Goal: Complete application form

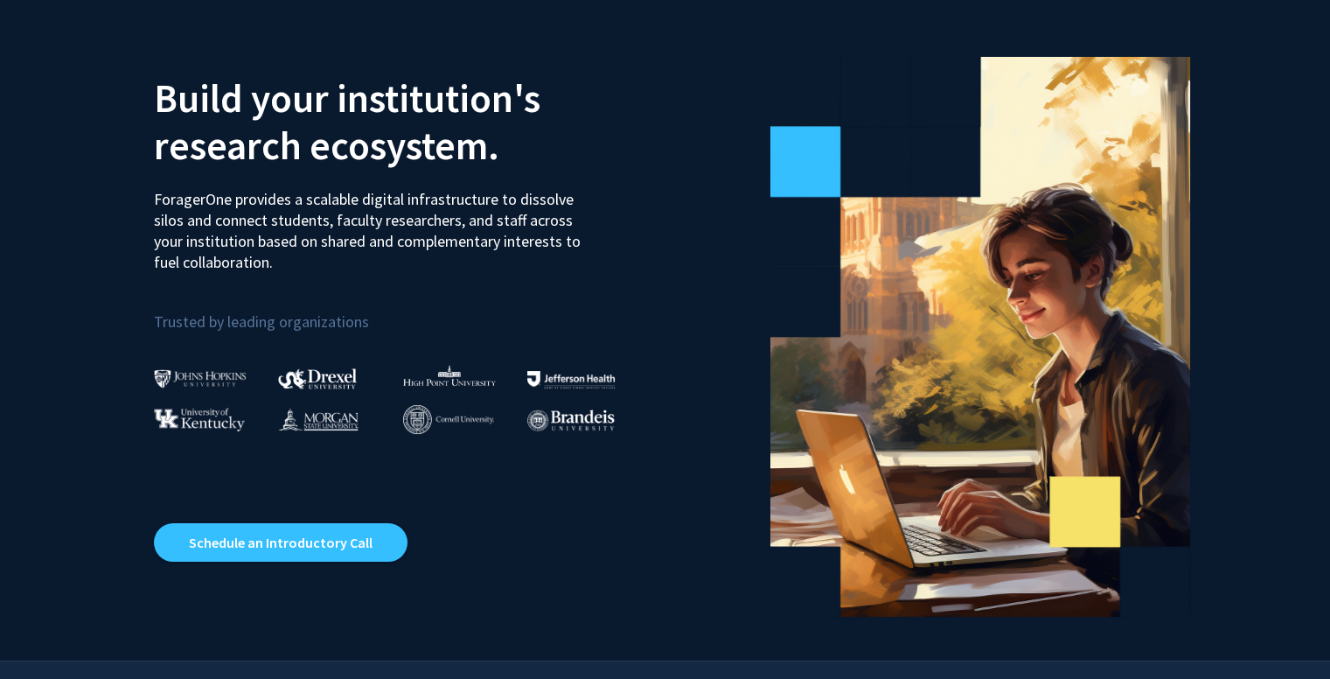
scroll to position [65, 0]
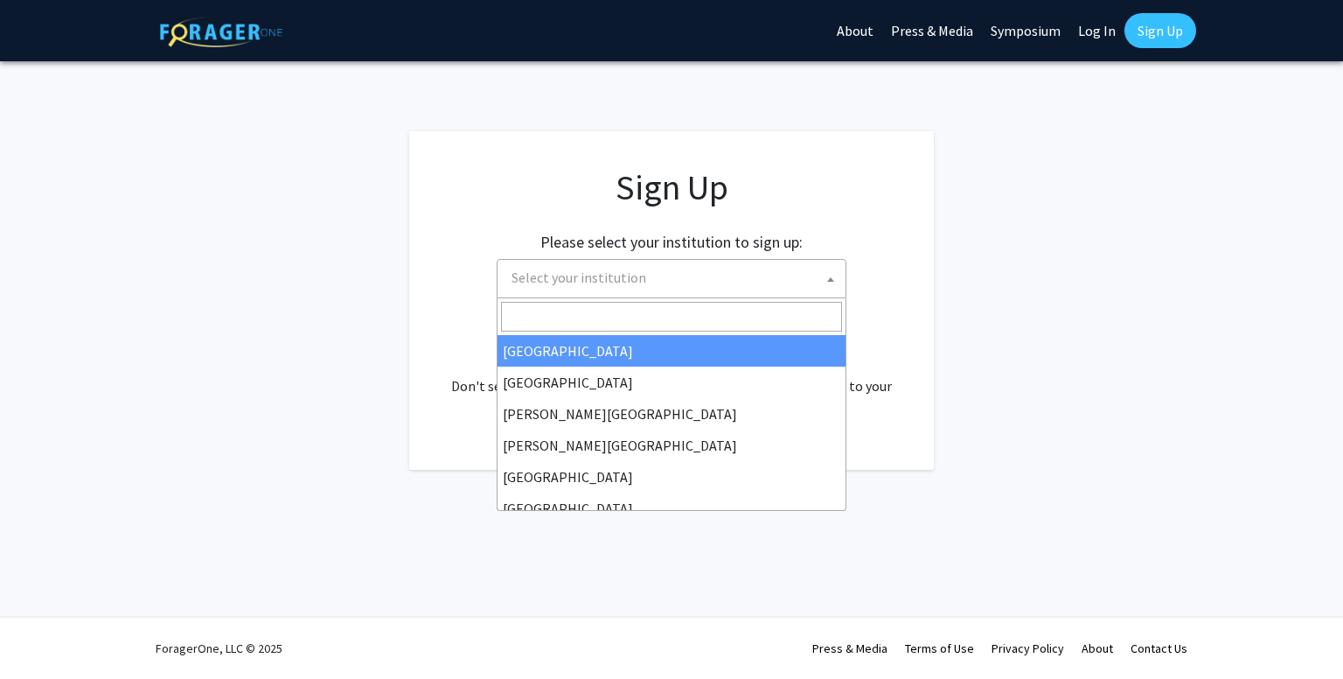
click at [614, 280] on span "Select your institution" at bounding box center [579, 276] width 135 height 17
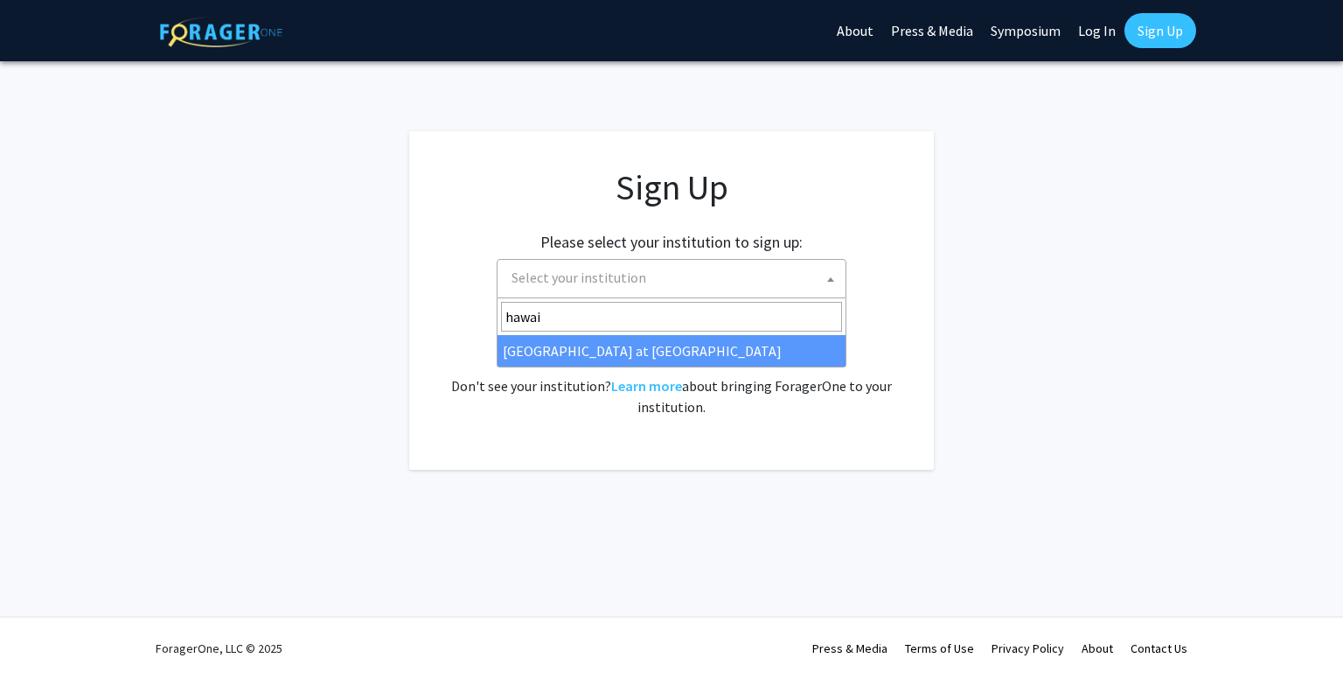
type input "hawai"
select select "18"
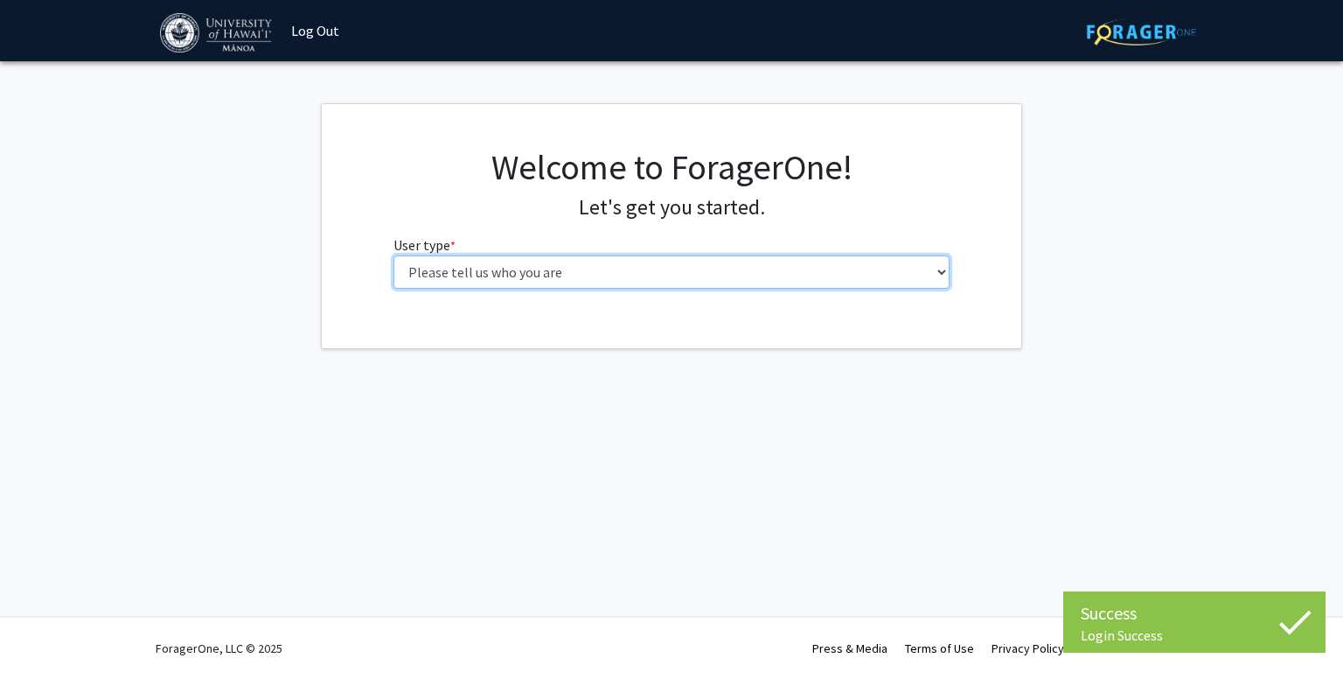
click at [577, 262] on select "Please tell us who you are Undergraduate Student Master's Student Doctoral Cand…" at bounding box center [671, 271] width 557 height 33
select select "1: undergrad"
click at [393, 255] on select "Please tell us who you are Undergraduate Student Master's Student Doctoral Cand…" at bounding box center [671, 271] width 557 height 33
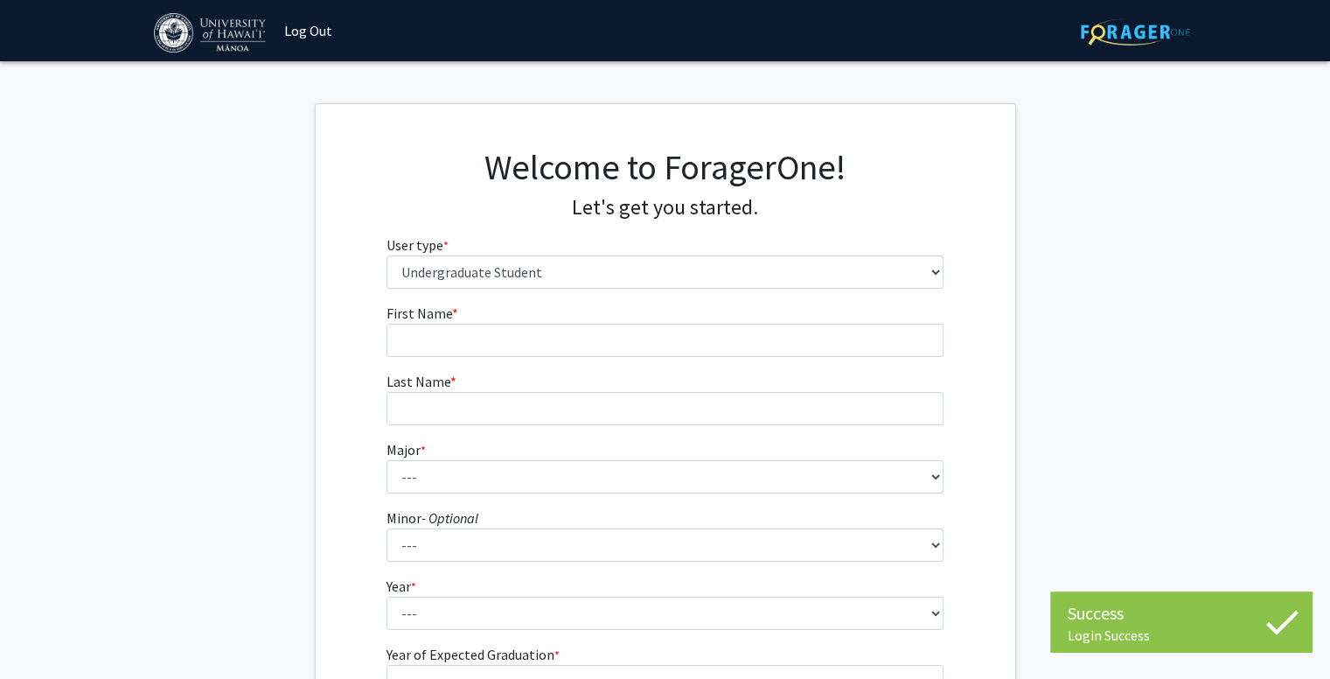
click at [521, 358] on form "First Name * required Last Name * required Major * required --- Accounting Amer…" at bounding box center [664, 516] width 557 height 427
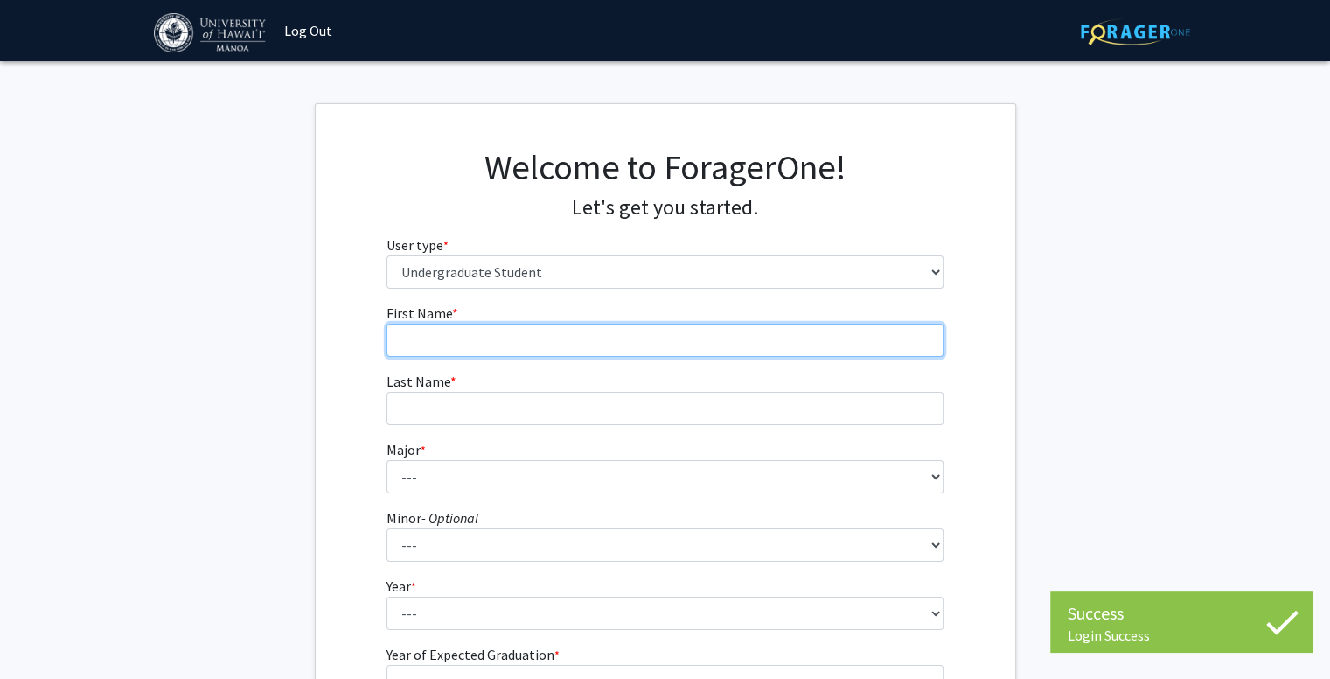
click at [528, 354] on input "First Name * required" at bounding box center [664, 340] width 557 height 33
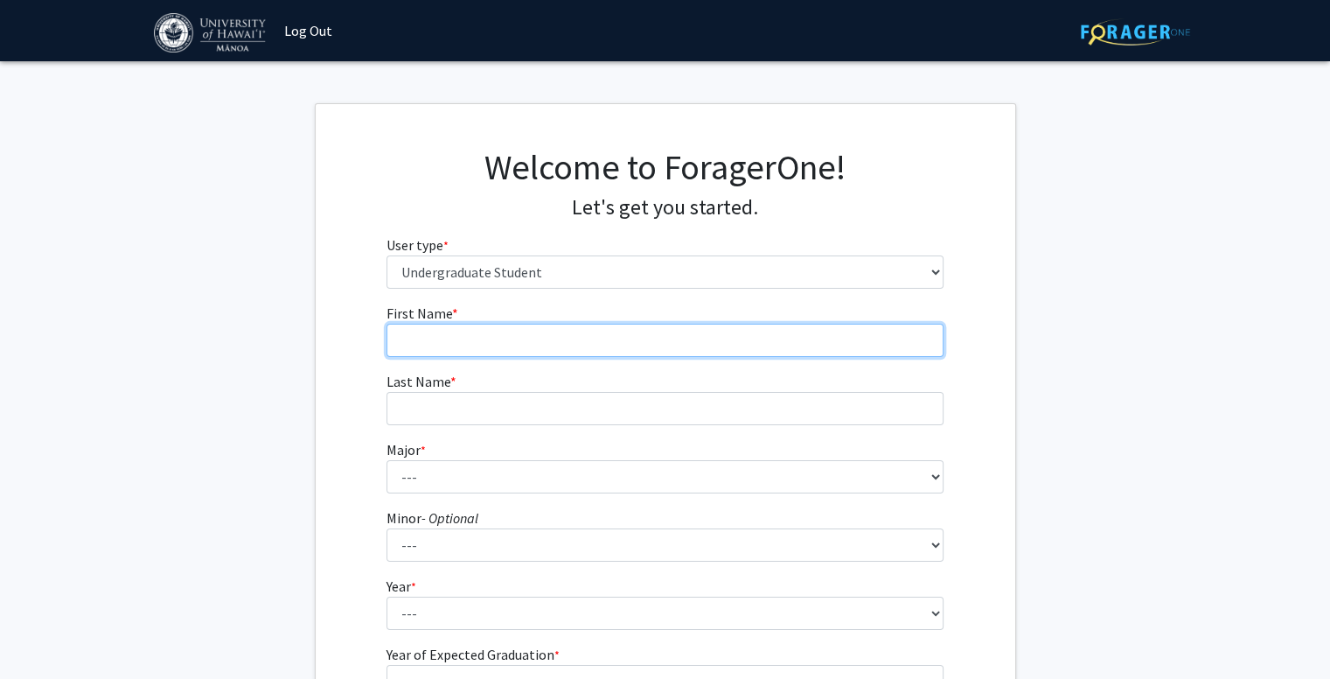
type input "Uraia"
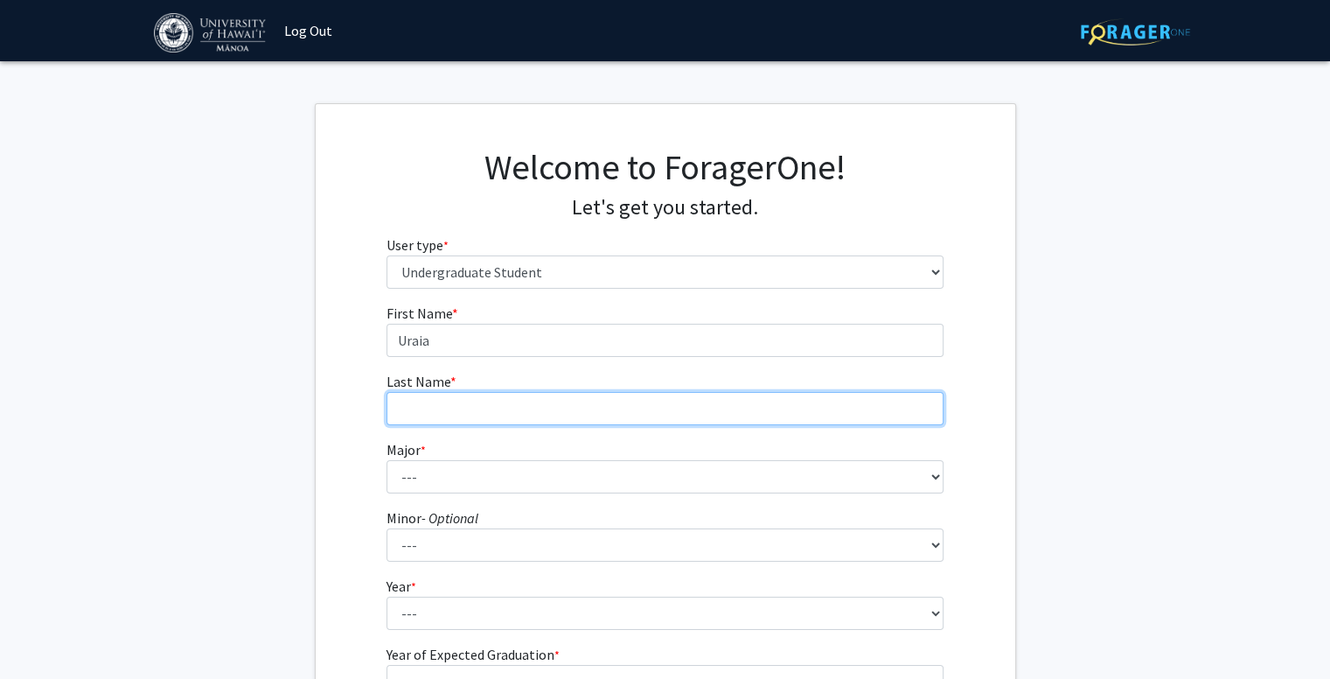
type input "Goneyali"
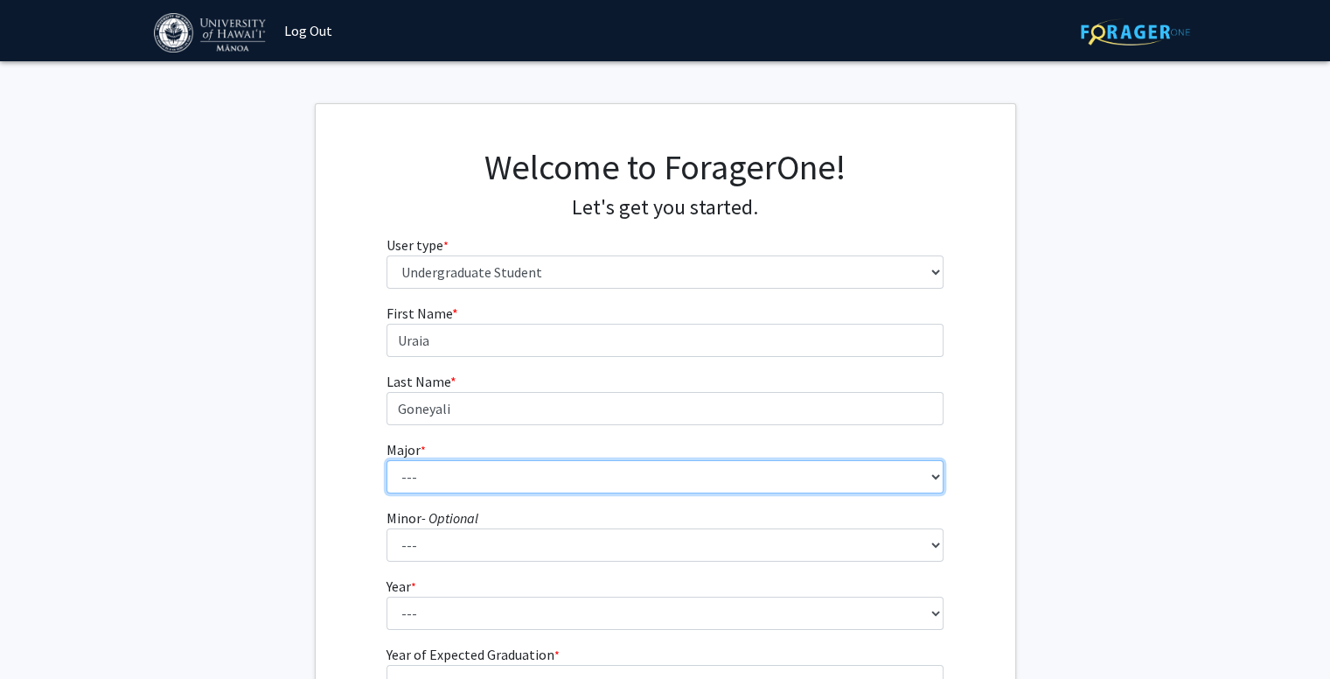
click at [505, 482] on select "--- Accounting American Studies Animal Sciences Anthropology Art Art History As…" at bounding box center [664, 476] width 557 height 33
select select "13: 1395"
click at [386, 460] on select "--- Accounting American Studies Animal Sciences Anthropology Art Art History As…" at bounding box center [664, 476] width 557 height 33
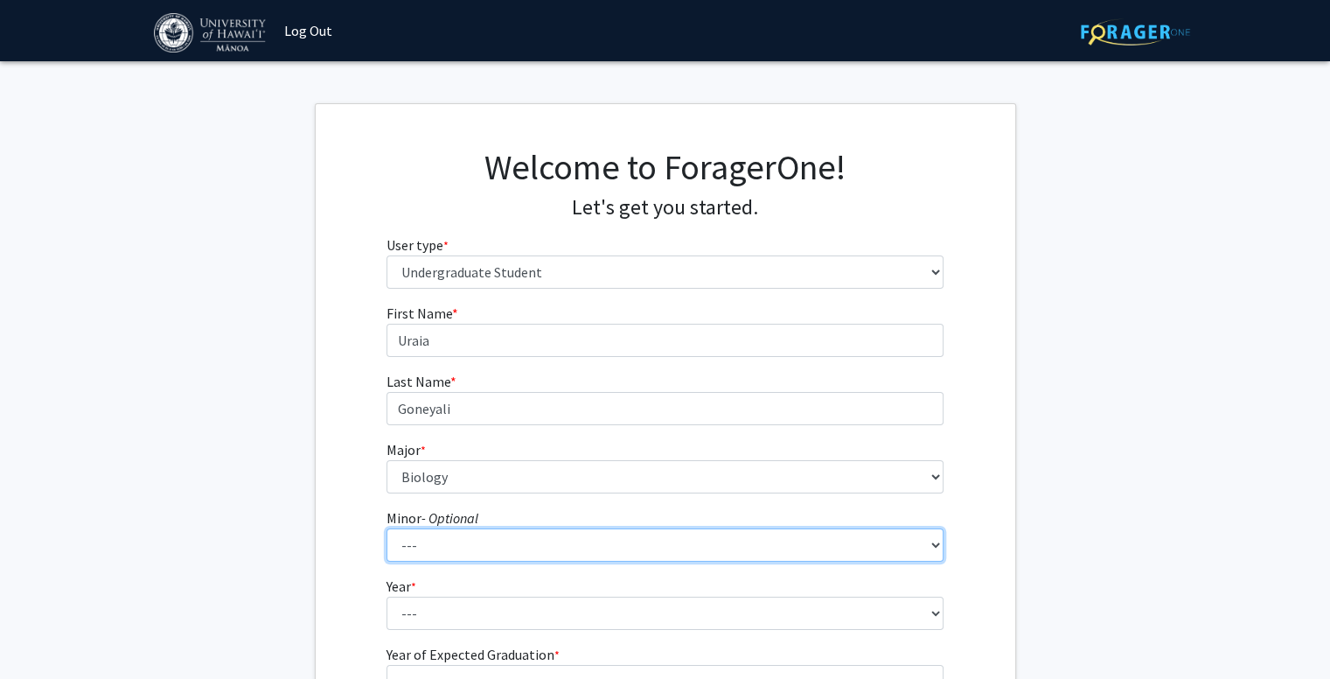
click at [449, 539] on select "--- American Studies Anthropology Art Art History Asian Studies Astronomy Astro…" at bounding box center [664, 544] width 557 height 33
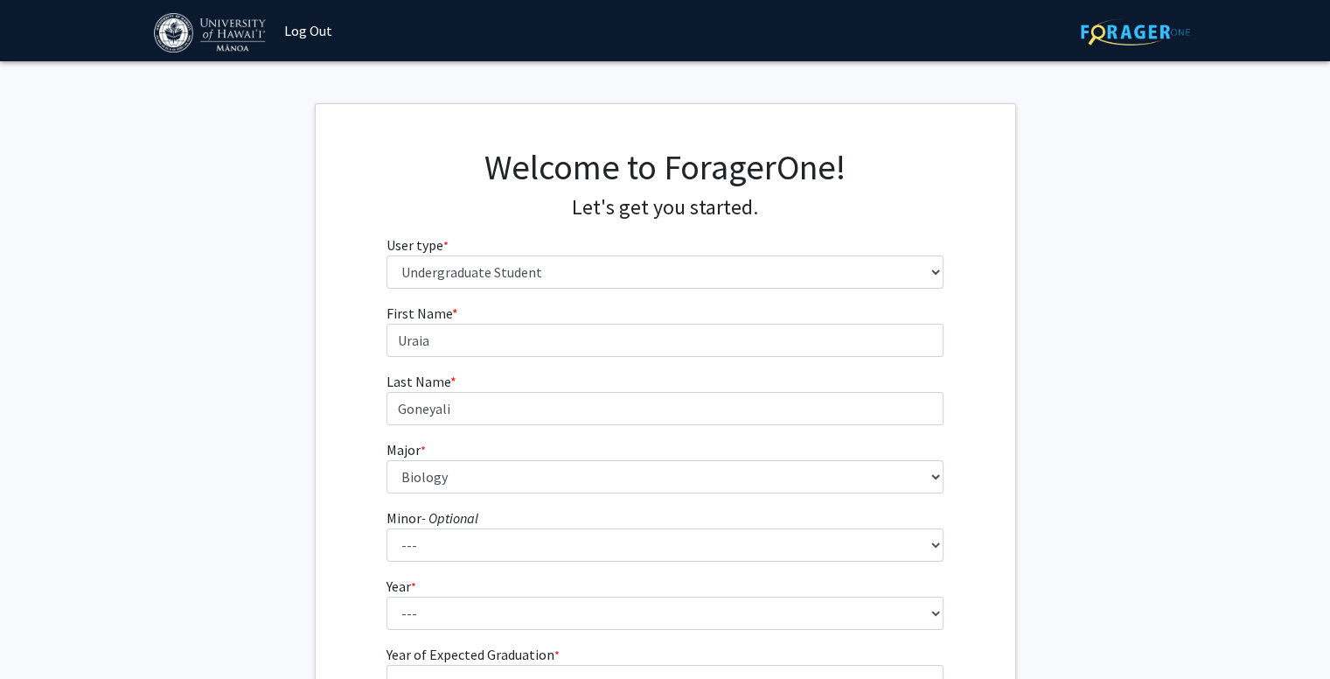
click at [288, 372] on fg-get-started "Welcome to ForagerOne! Let's get you started. User type * required Please tell …" at bounding box center [665, 448] width 1330 height 690
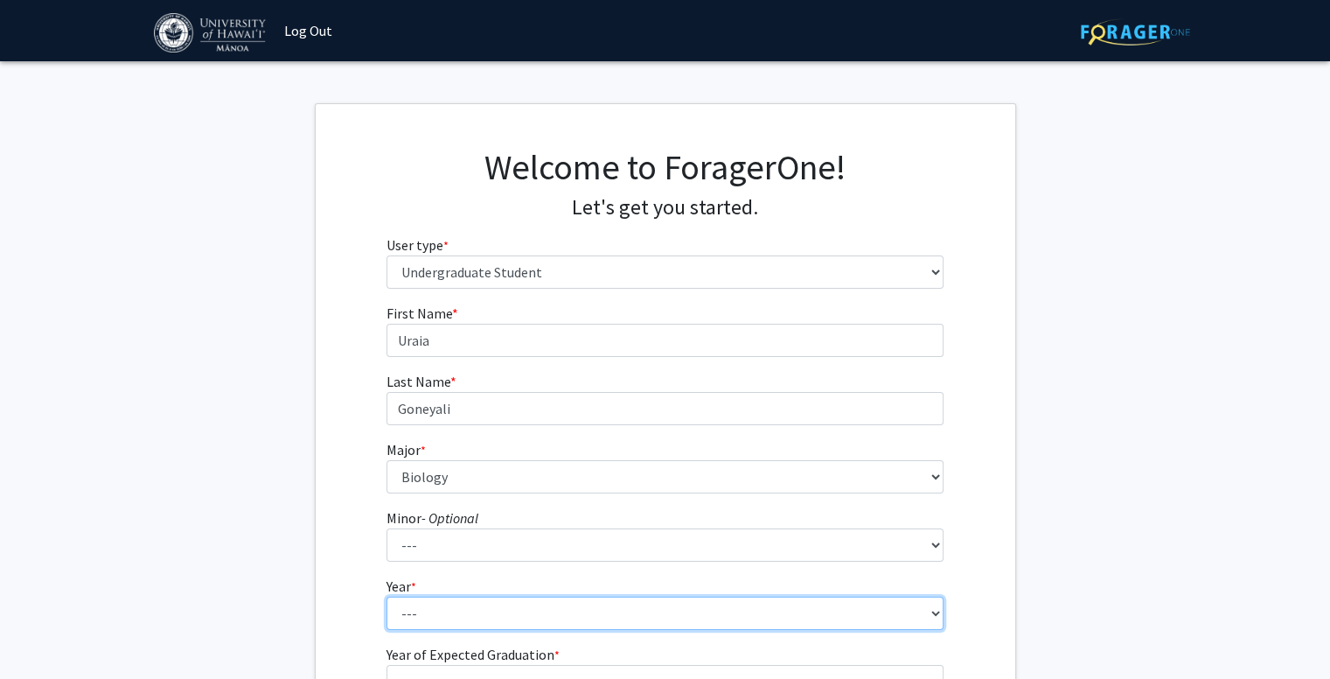
click at [459, 607] on select "--- First-year Sophomore Junior Senior Postbaccalaureate Certificate" at bounding box center [664, 612] width 557 height 33
select select "3: junior"
click at [386, 596] on select "--- First-year Sophomore Junior Senior Postbaccalaureate Certificate" at bounding box center [664, 612] width 557 height 33
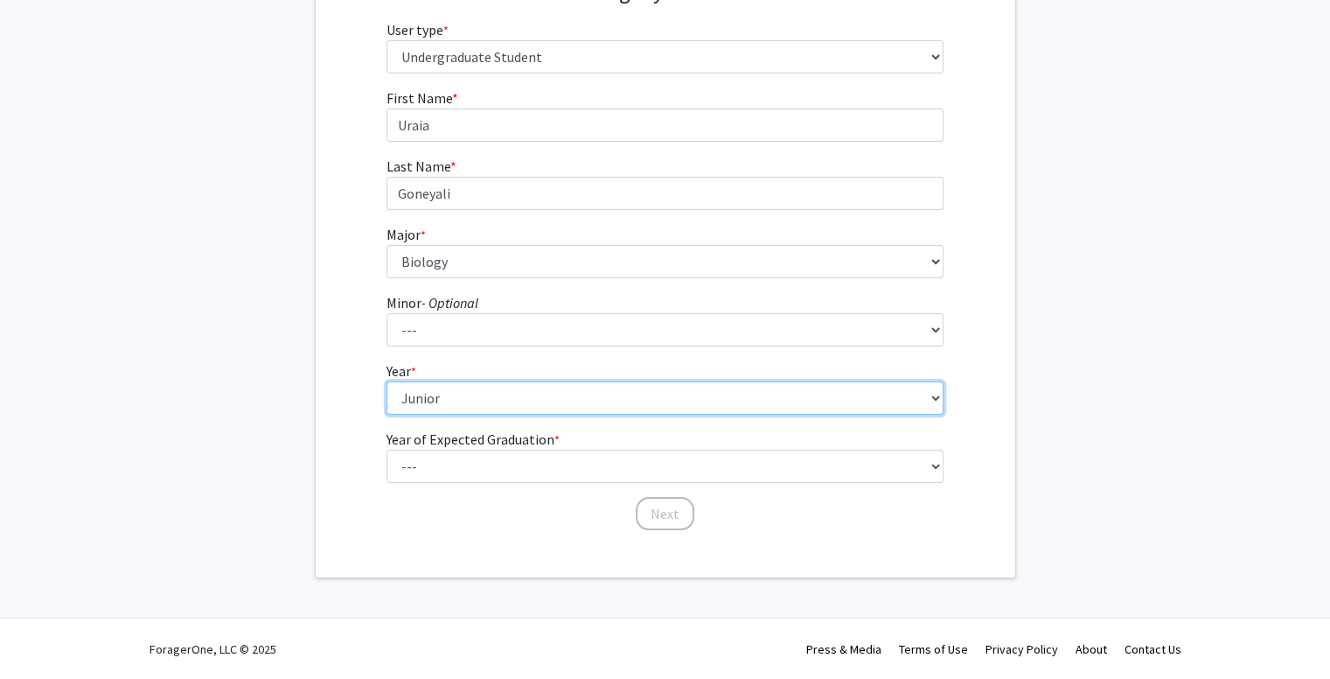
scroll to position [214, 0]
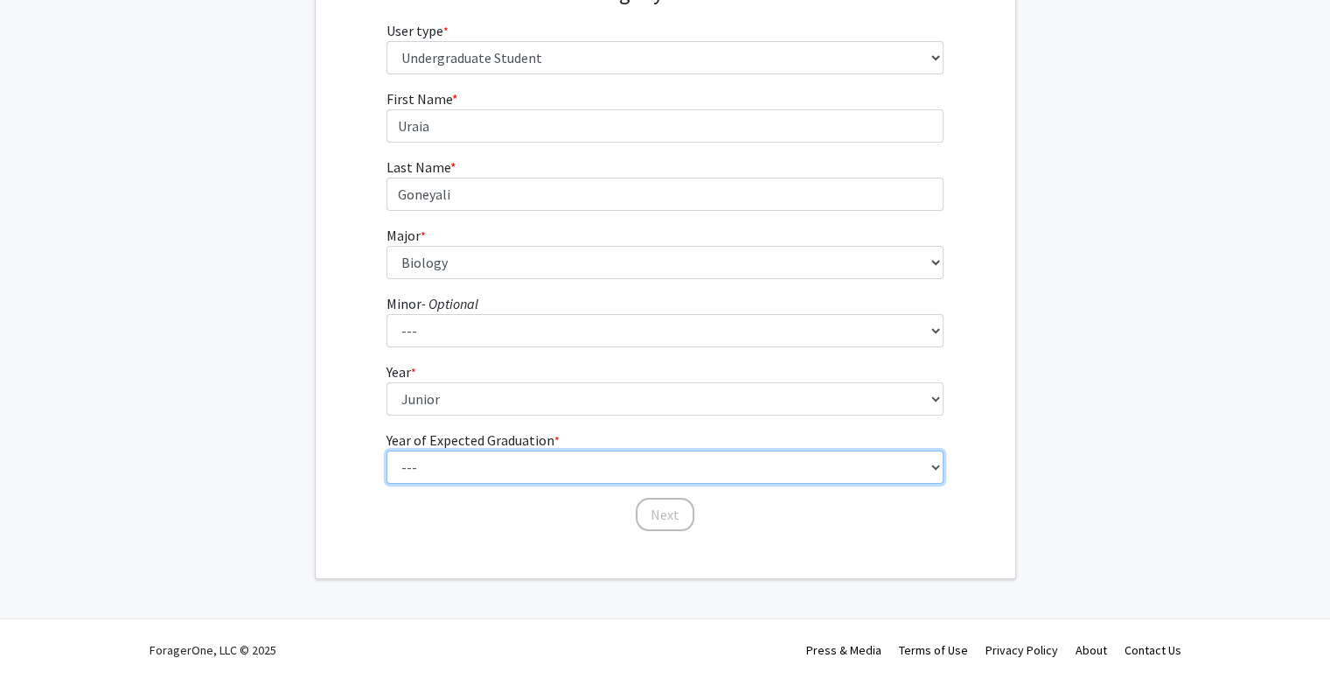
click at [478, 464] on select "--- 2025 2026 2027 2028 2029 2030 2031 2032 2033 2034" at bounding box center [664, 466] width 557 height 33
select select "3: 2027"
click at [386, 450] on select "--- 2025 2026 2027 2028 2029 2030 2031 2032 2033 2034" at bounding box center [664, 466] width 557 height 33
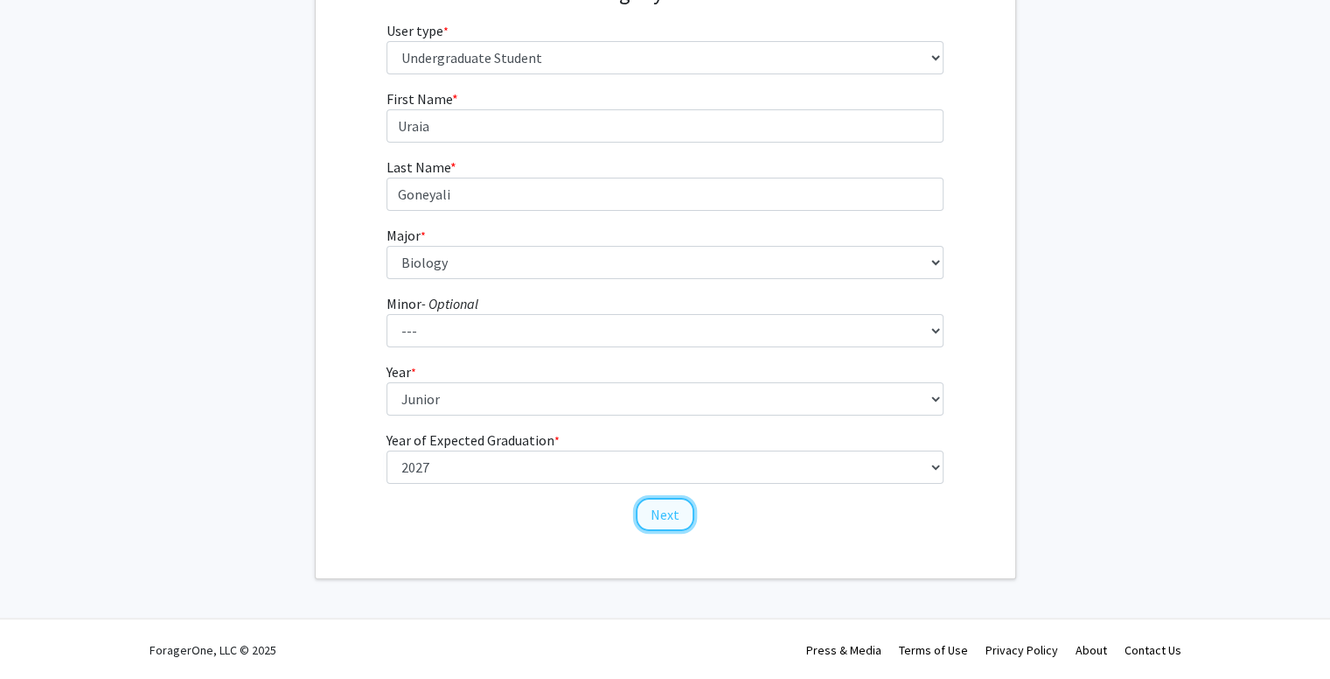
click at [654, 515] on button "Next" at bounding box center [665, 514] width 59 height 33
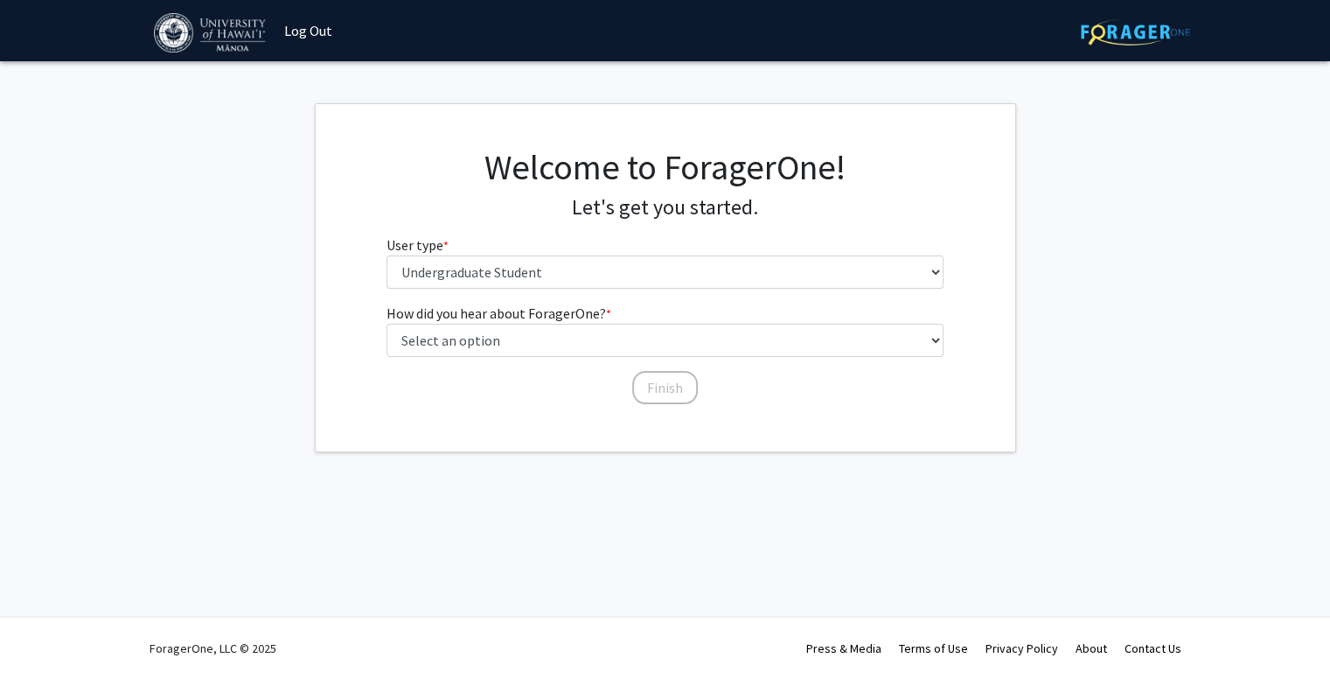
scroll to position [0, 0]
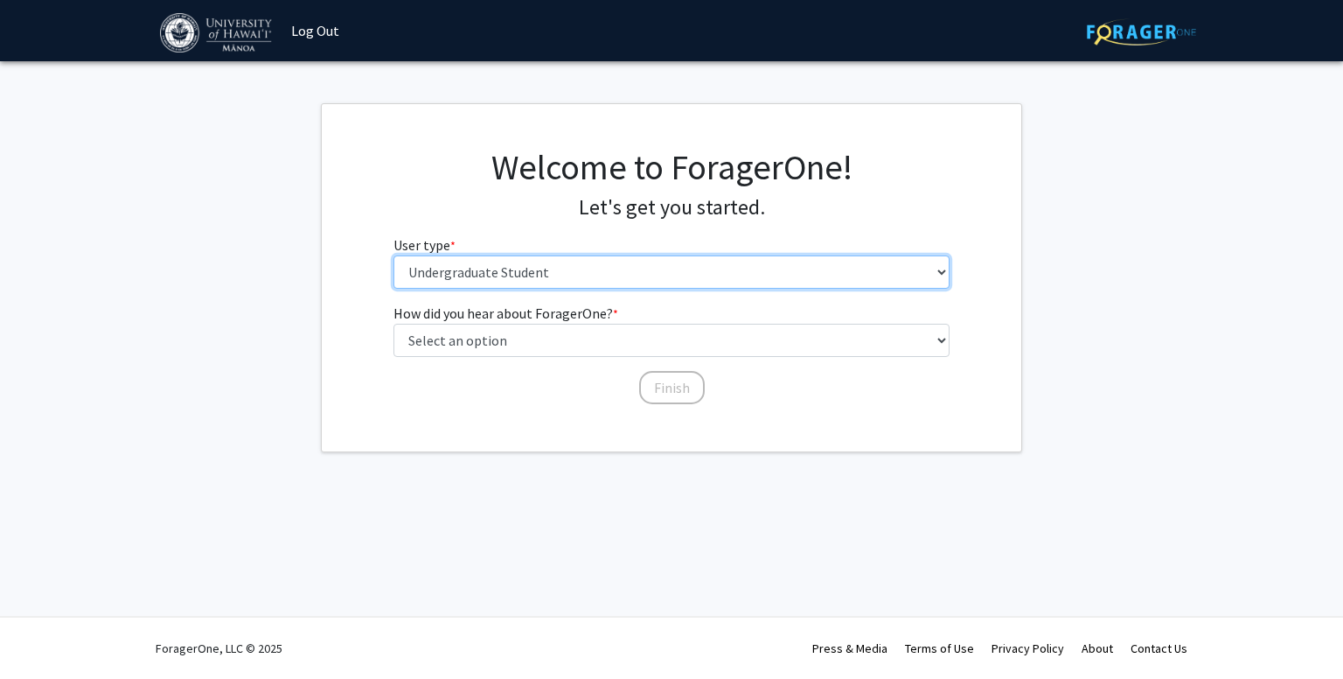
click at [518, 277] on select "Please tell us who you are Undergraduate Student Master's Student Doctoral Cand…" at bounding box center [671, 271] width 557 height 33
click at [393, 255] on select "Please tell us who you are Undergraduate Student Master's Student Doctoral Cand…" at bounding box center [671, 271] width 557 height 33
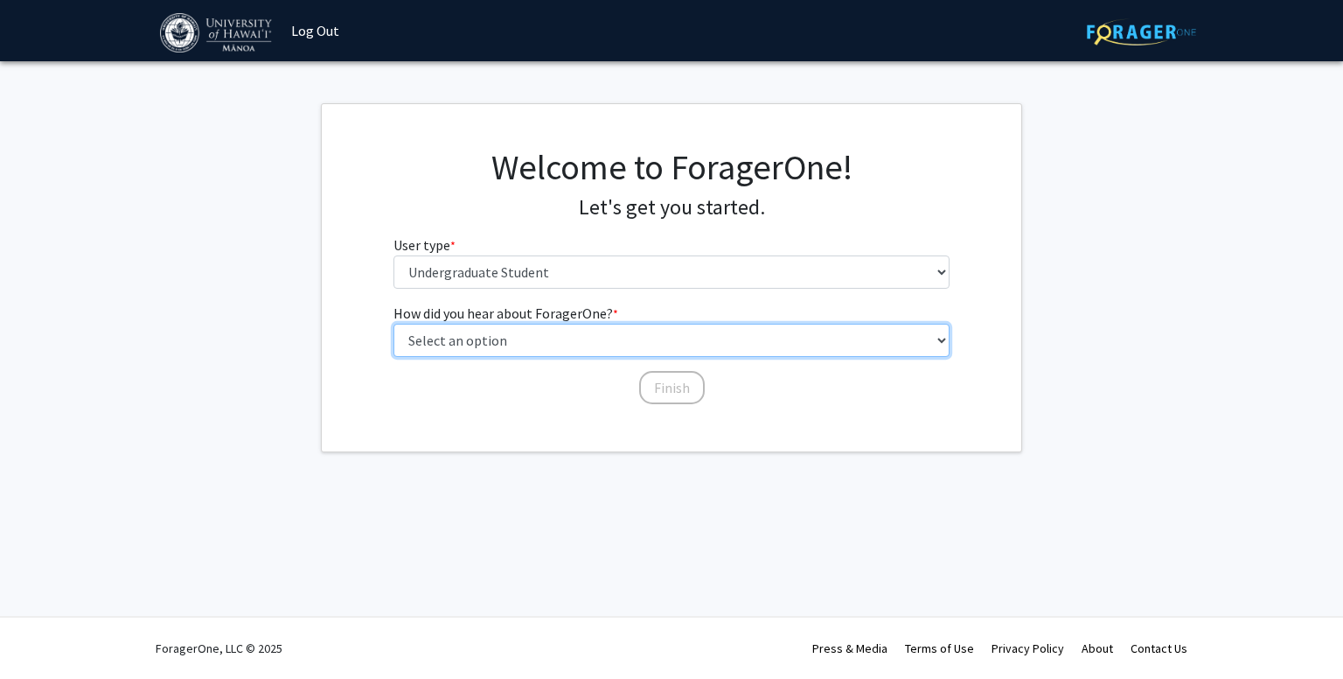
click at [581, 334] on select "Select an option Peer/student recommendation Faculty/staff recommendation Unive…" at bounding box center [671, 340] width 557 height 33
select select "2: faculty_recommendation"
click at [393, 324] on select "Select an option Peer/student recommendation Faculty/staff recommendation Unive…" at bounding box center [671, 340] width 557 height 33
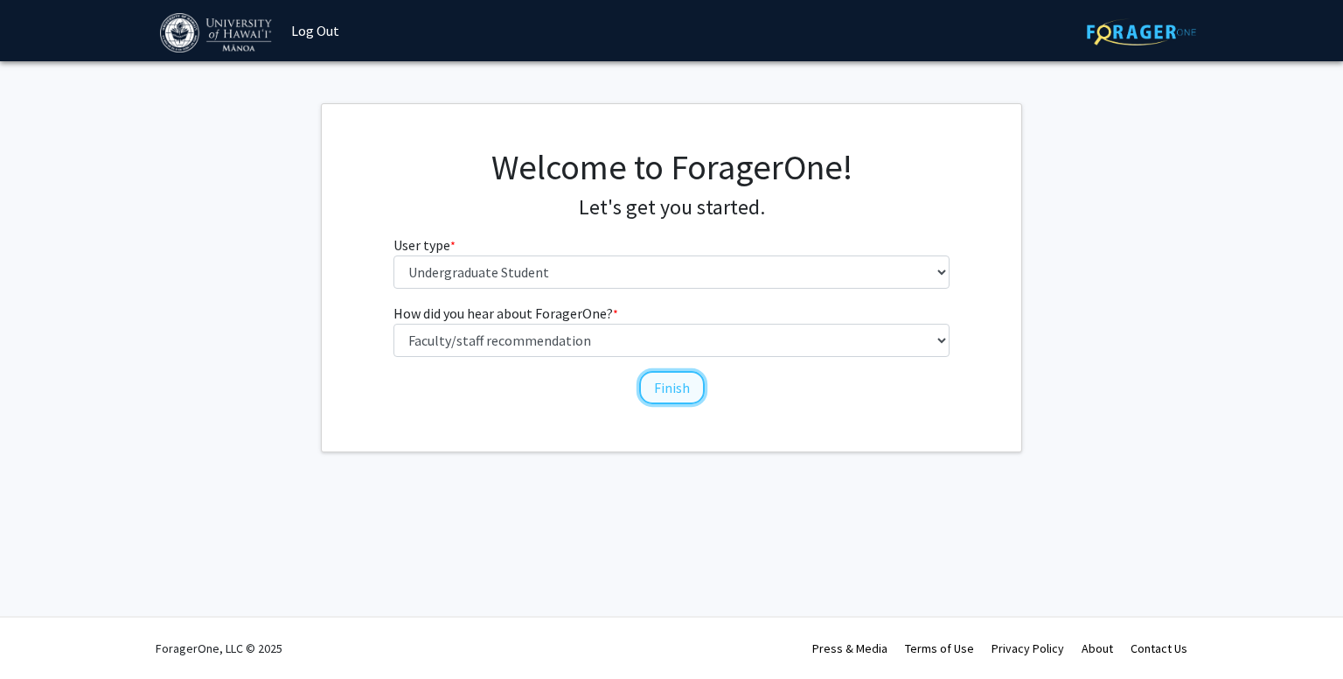
click at [666, 385] on button "Finish" at bounding box center [672, 387] width 66 height 33
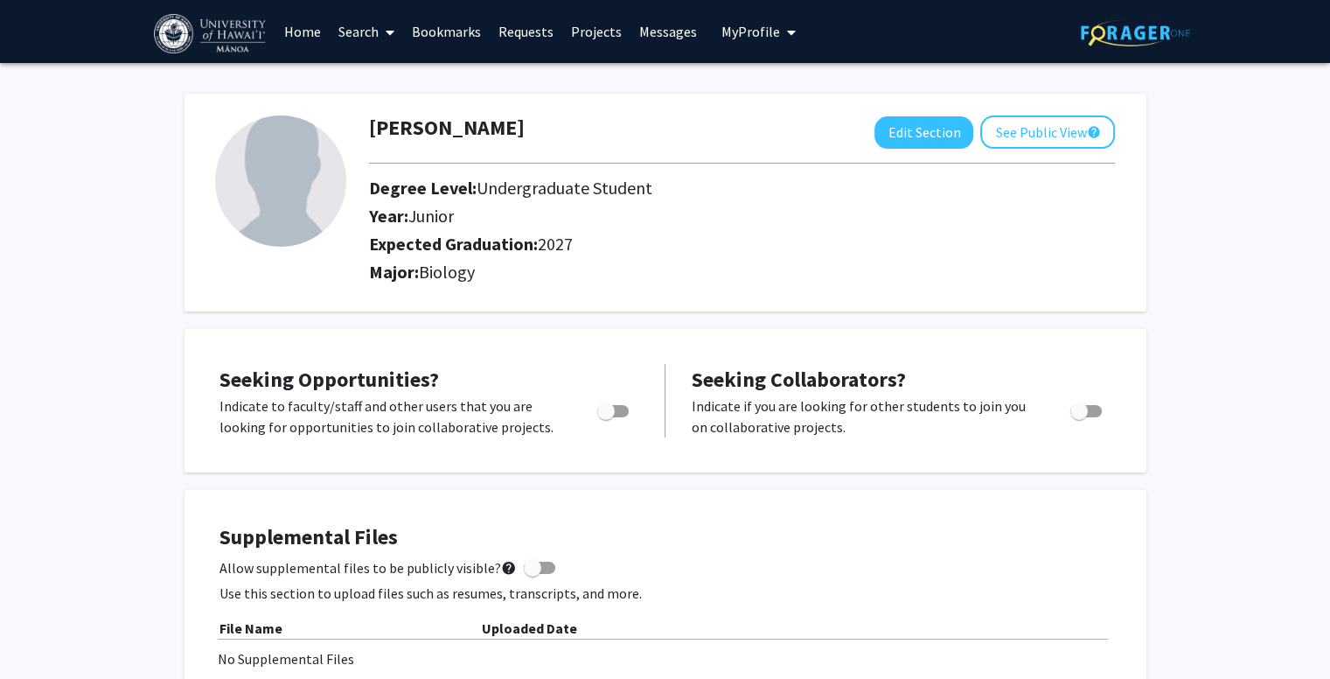
click at [308, 29] on link "Home" at bounding box center [302, 31] width 54 height 61
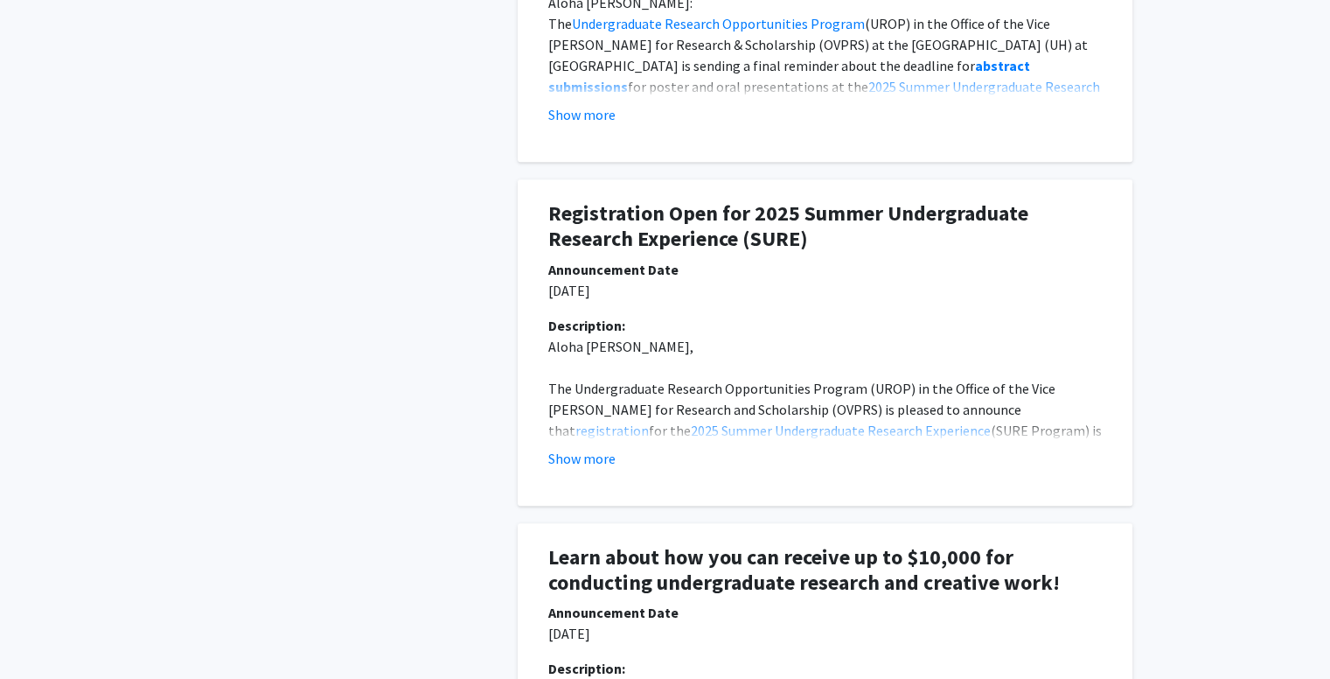
scroll to position [1095, 0]
